Goal: Obtain resource: Download file/media

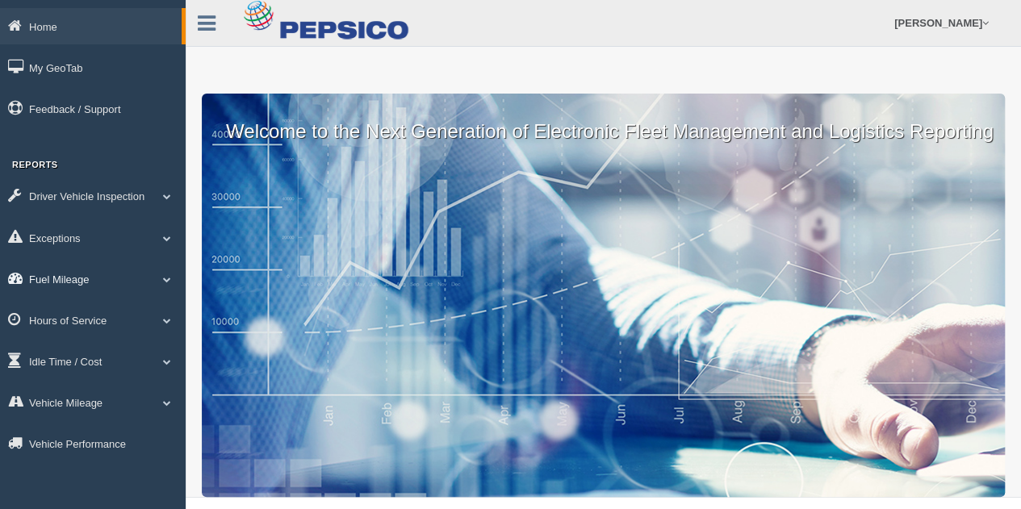
click at [65, 274] on link "Fuel Mileage" at bounding box center [93, 279] width 186 height 36
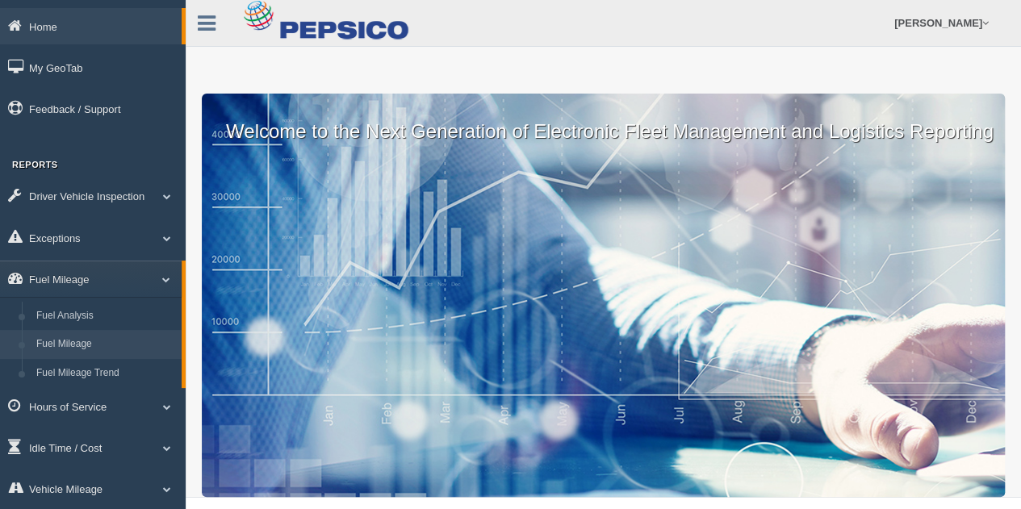
click at [70, 340] on link "Fuel Mileage" at bounding box center [105, 344] width 153 height 29
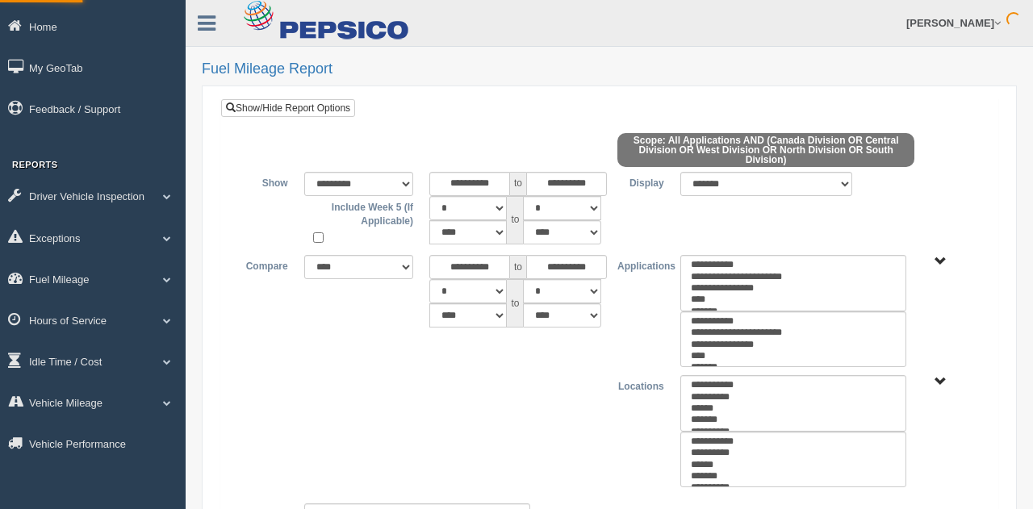
select select
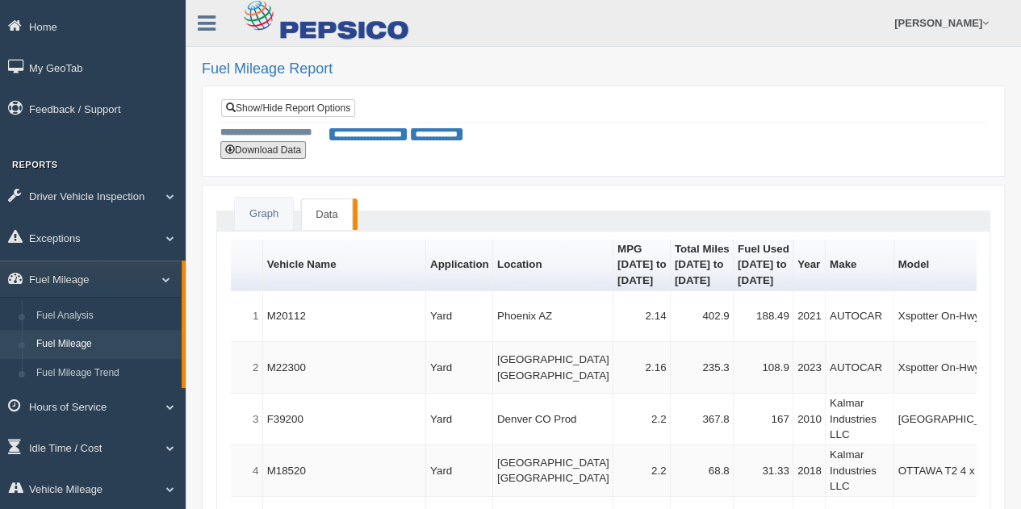
drag, startPoint x: 273, startPoint y: 153, endPoint x: 473, endPoint y: 258, distance: 226.1
click at [273, 153] on button "Download Data" at bounding box center [263, 150] width 86 height 18
